Goal: Information Seeking & Learning: Learn about a topic

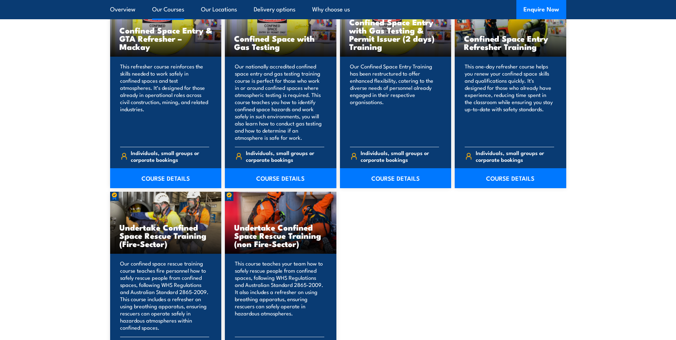
scroll to position [570, 0]
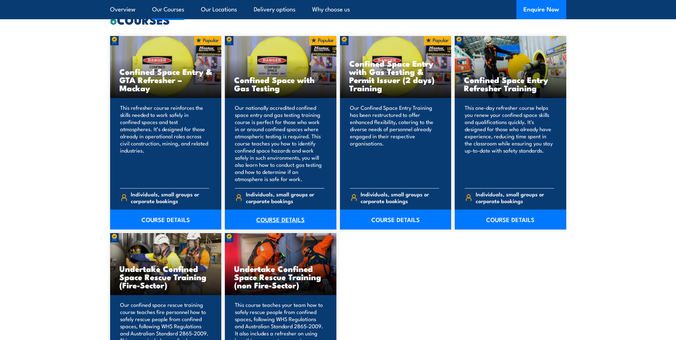
click at [277, 217] on link "COURSE DETAILS" at bounding box center [281, 219] width 112 height 20
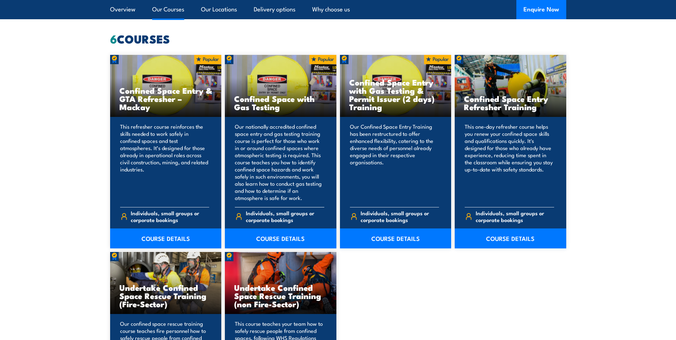
scroll to position [534, 0]
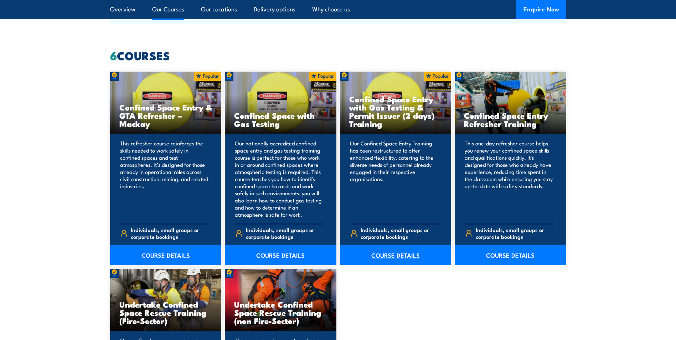
click at [399, 257] on link "COURSE DETAILS" at bounding box center [396, 255] width 112 height 20
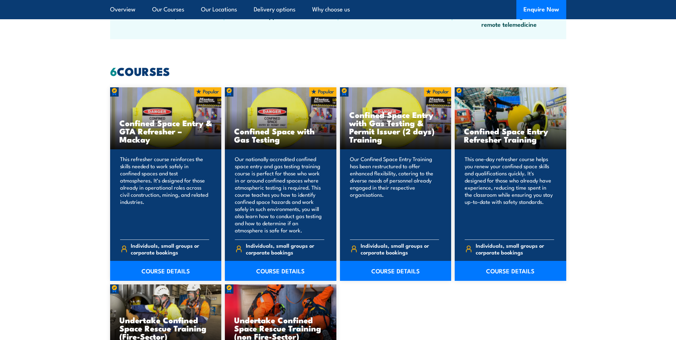
scroll to position [534, 0]
